Goal: Book appointment/travel/reservation

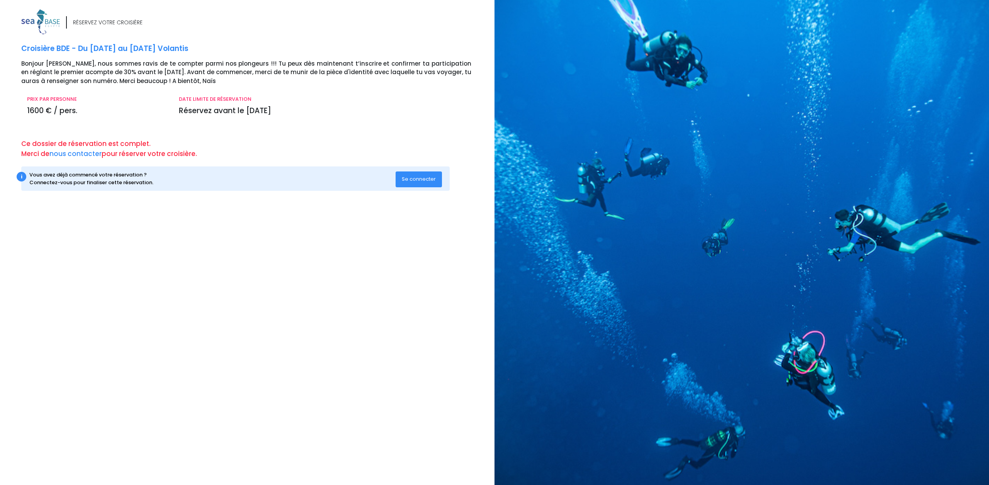
click at [407, 183] on button "Se connecter" at bounding box center [419, 179] width 46 height 15
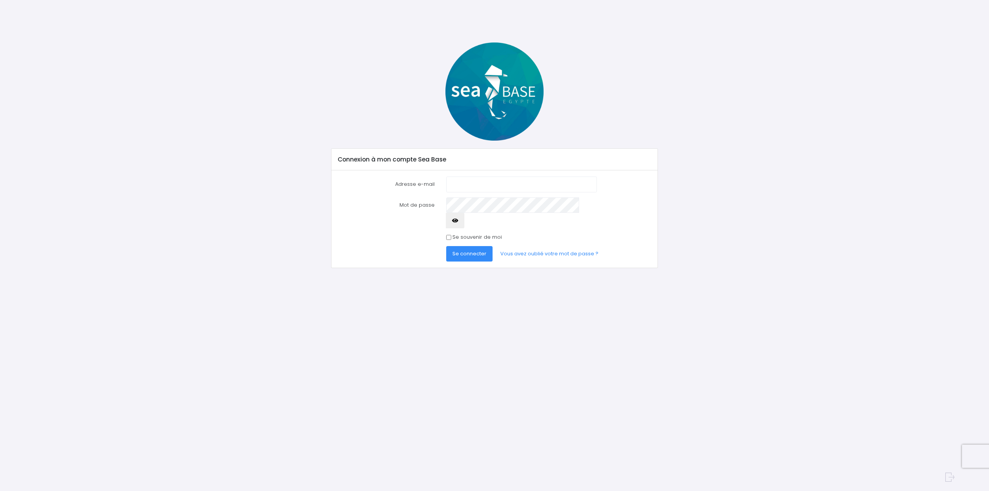
type input "[EMAIL_ADDRESS][DOMAIN_NAME]"
click at [464, 250] on span "Se connecter" at bounding box center [470, 253] width 34 height 7
click at [474, 250] on span "Se connecter" at bounding box center [470, 253] width 34 height 7
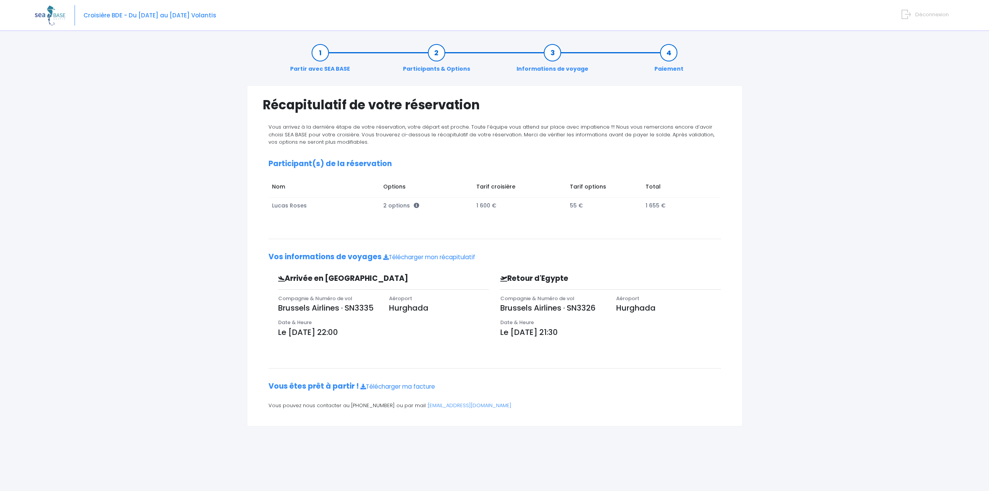
click at [555, 54] on link "Informations de voyage" at bounding box center [553, 61] width 80 height 24
click at [45, 16] on img at bounding box center [50, 15] width 31 height 20
